Goal: Check status: Check status

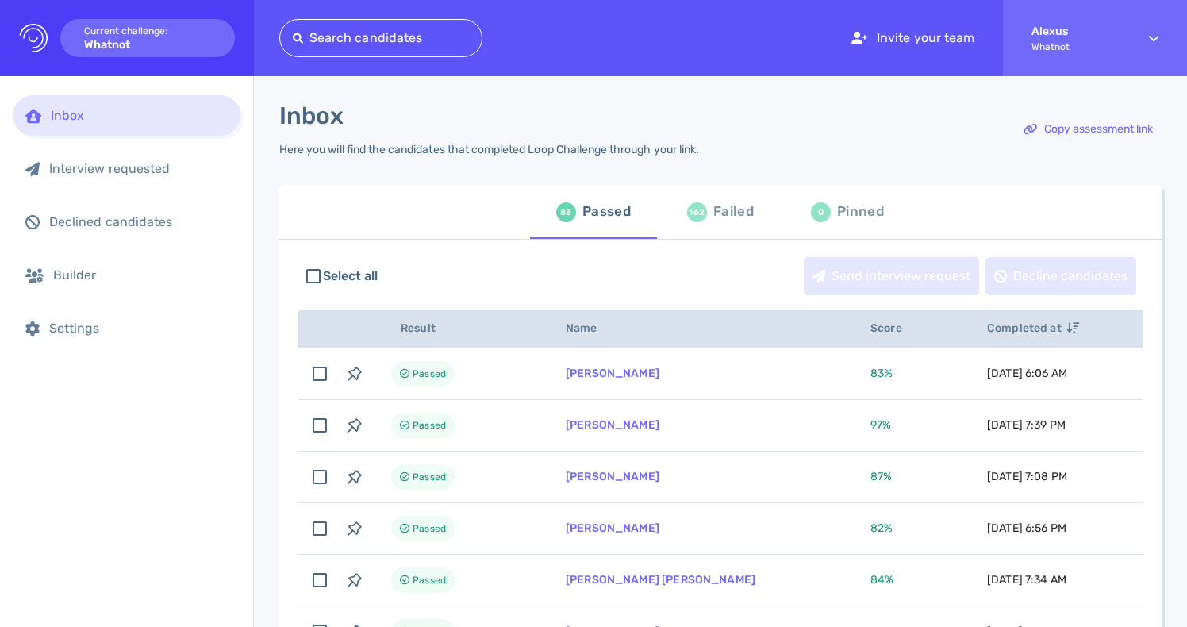
scroll to position [21, 0]
click at [721, 217] on div "Failed" at bounding box center [733, 213] width 40 height 24
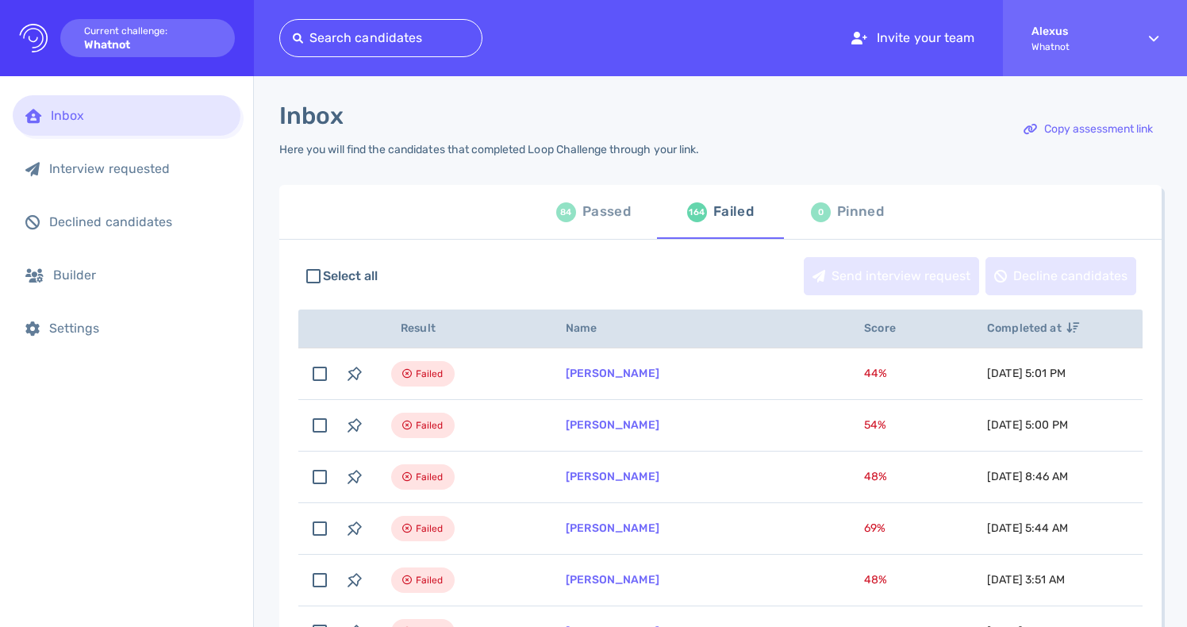
click at [595, 218] on div "Passed" at bounding box center [606, 212] width 48 height 24
